Goal: Transaction & Acquisition: Purchase product/service

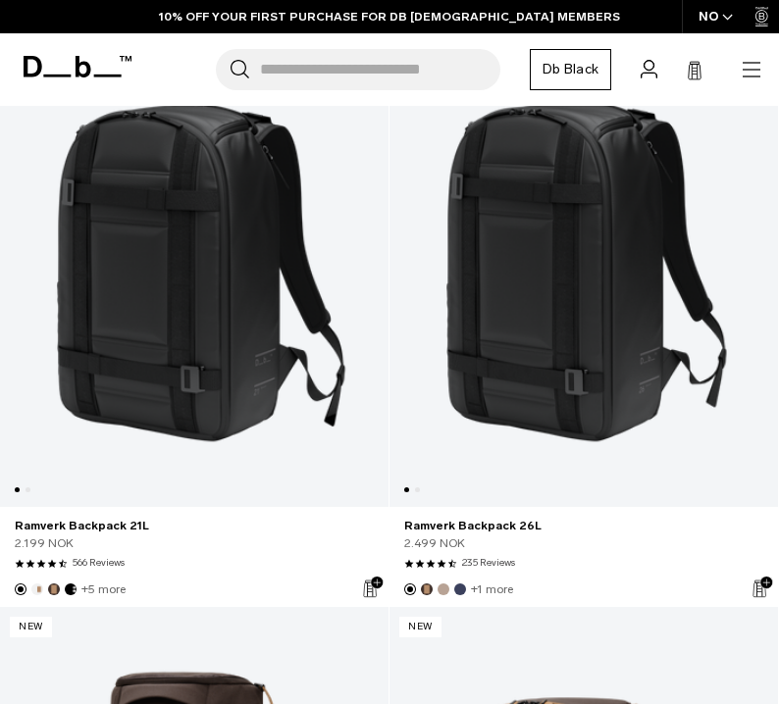
scroll to position [998, 0]
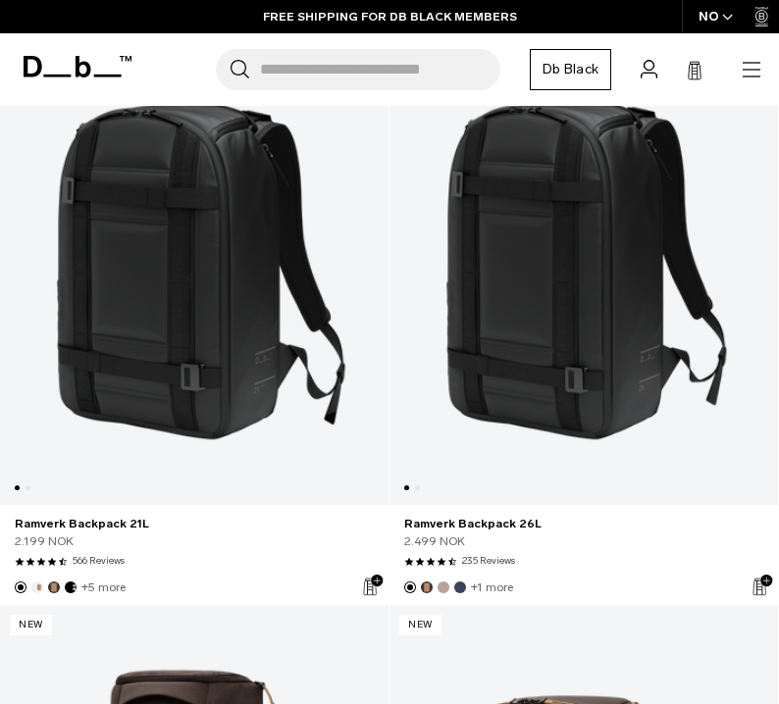
click at [115, 352] on link "Ramverk Backpack 21L" at bounding box center [194, 260] width 388 height 490
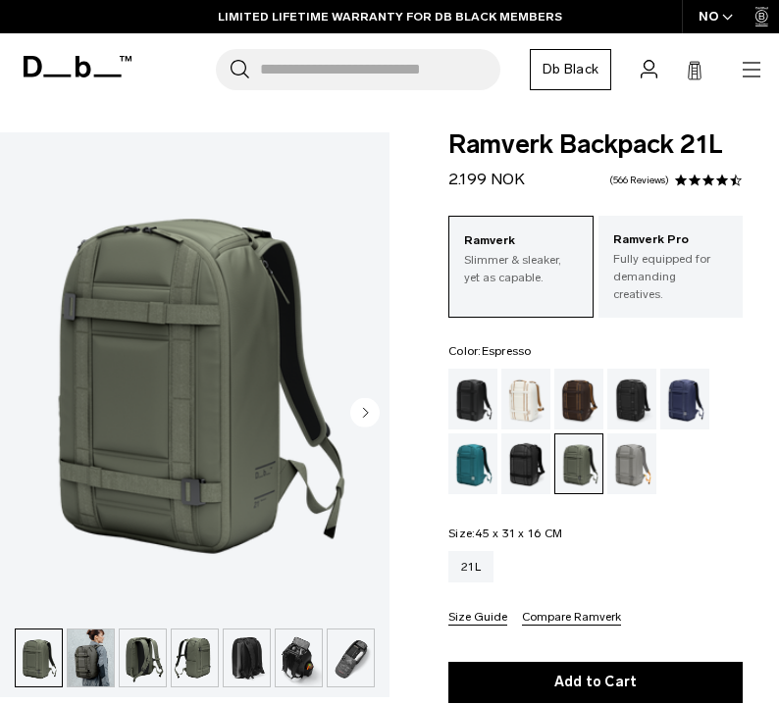
click at [568, 385] on div "Espresso" at bounding box center [579, 399] width 50 height 61
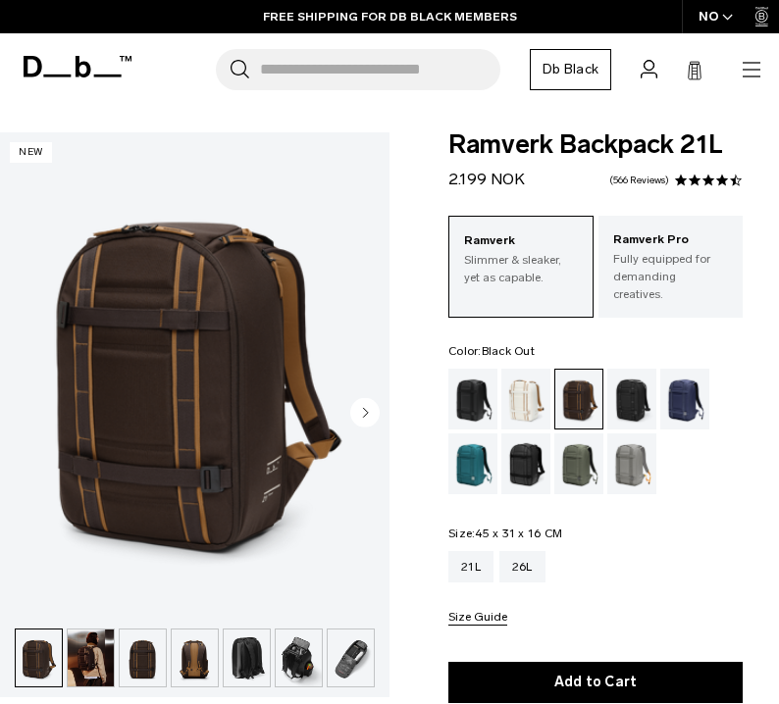
click at [463, 391] on div "Black Out" at bounding box center [473, 399] width 50 height 61
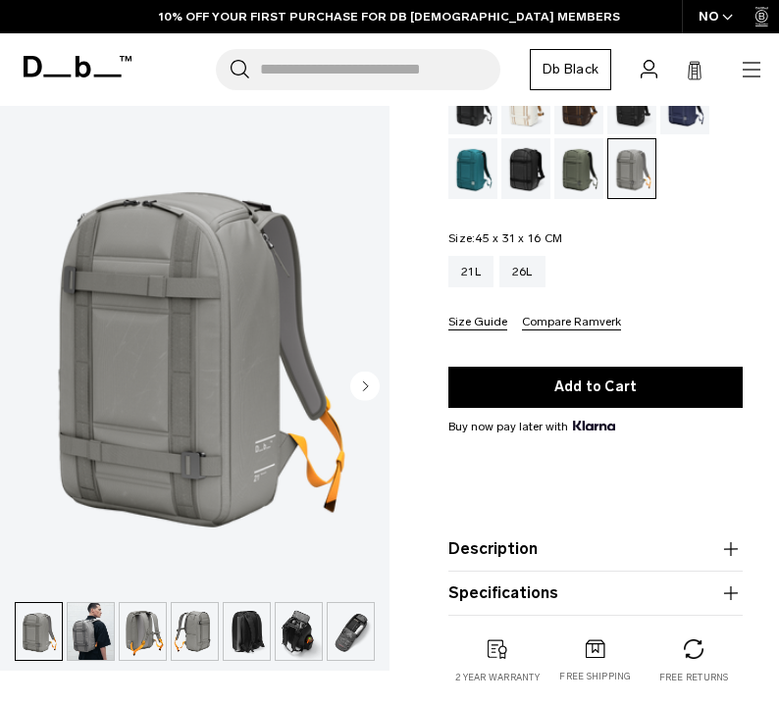
scroll to position [26, 0]
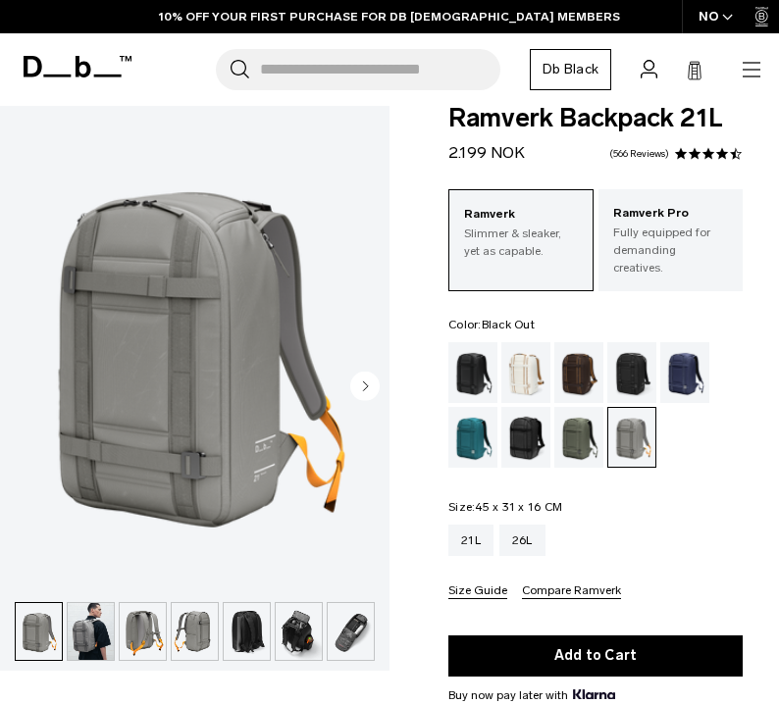
click at [475, 352] on div "Black Out" at bounding box center [473, 372] width 50 height 61
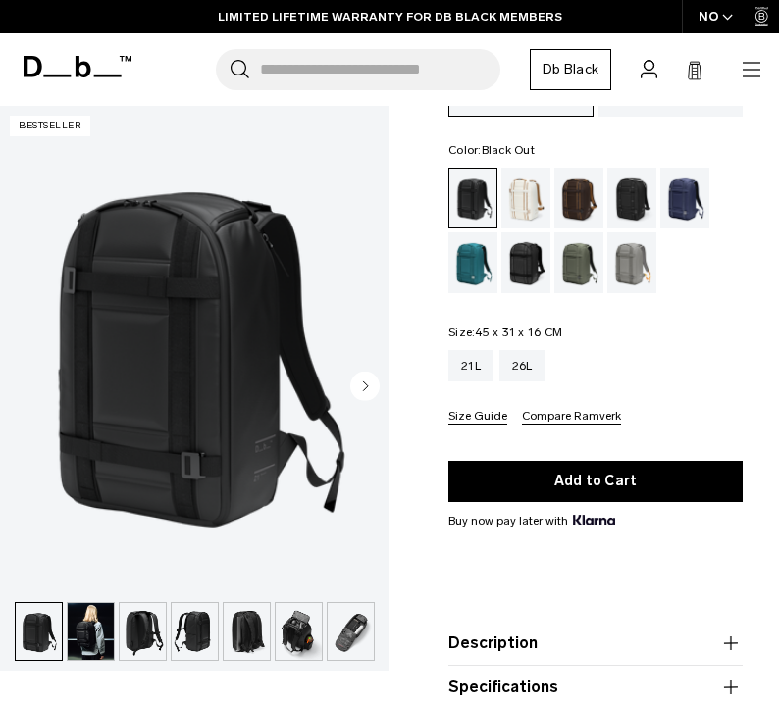
scroll to position [93, 0]
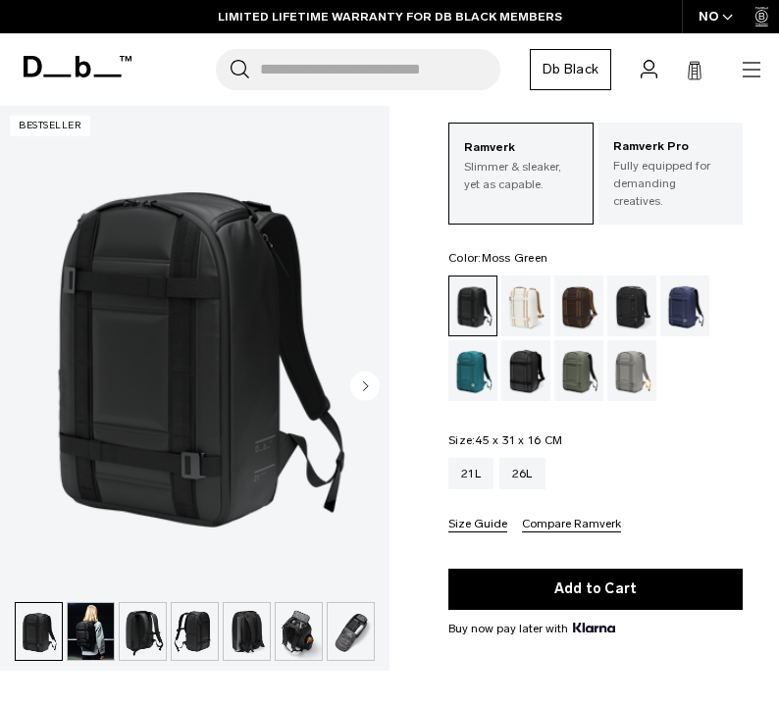
click at [572, 340] on div "Moss Green" at bounding box center [579, 370] width 50 height 61
